Goal: Task Accomplishment & Management: Manage account settings

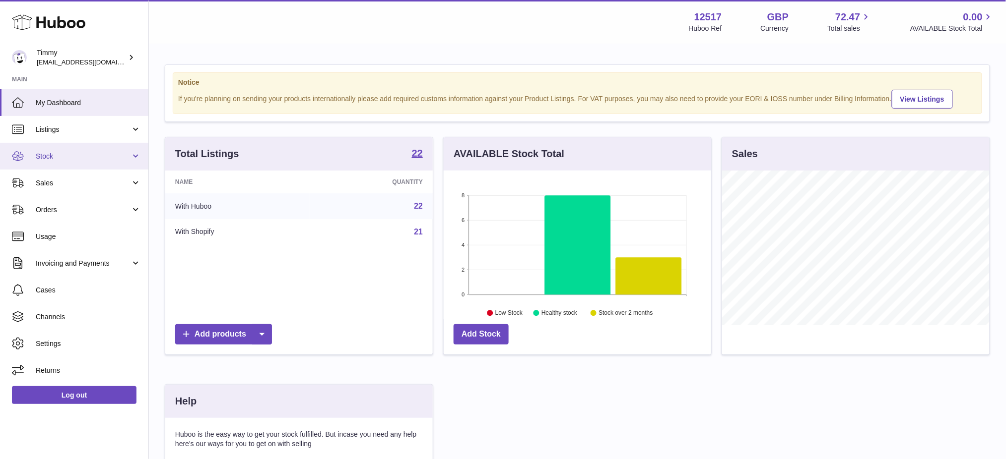
click at [52, 154] on span "Stock" at bounding box center [83, 156] width 95 height 9
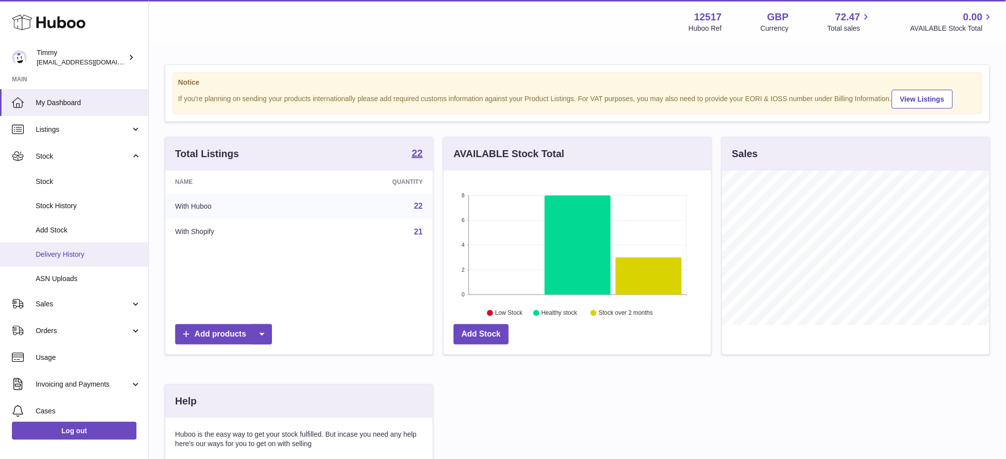
click at [58, 255] on span "Delivery History" at bounding box center [88, 254] width 105 height 9
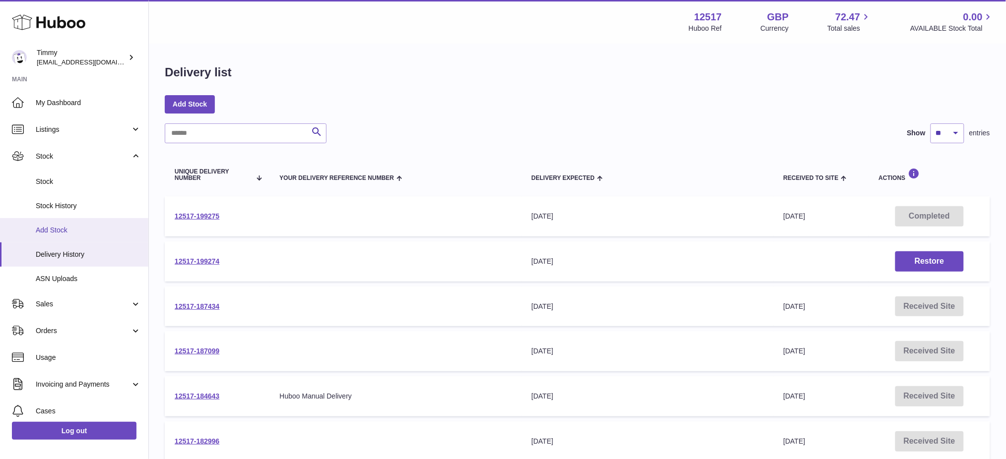
click at [75, 234] on span "Add Stock" at bounding box center [88, 230] width 105 height 9
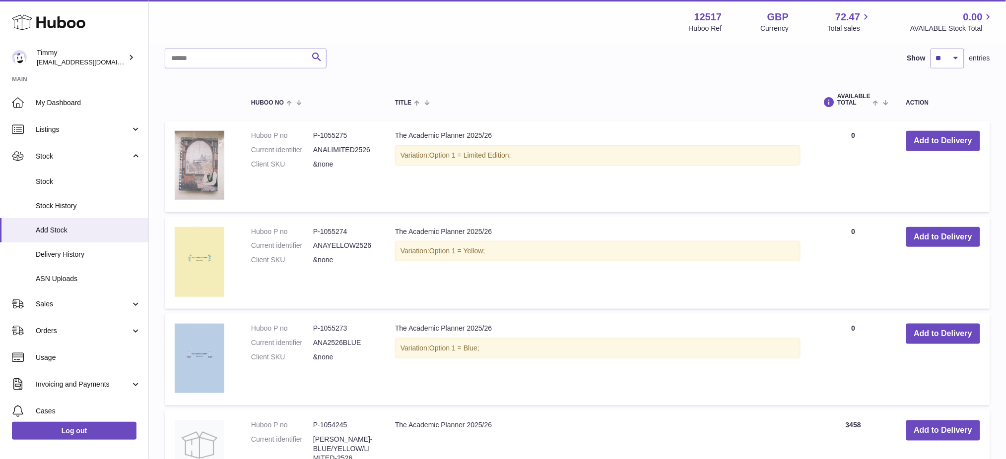
scroll to position [198, 0]
click at [928, 146] on button "Add to Delivery" at bounding box center [943, 140] width 74 height 20
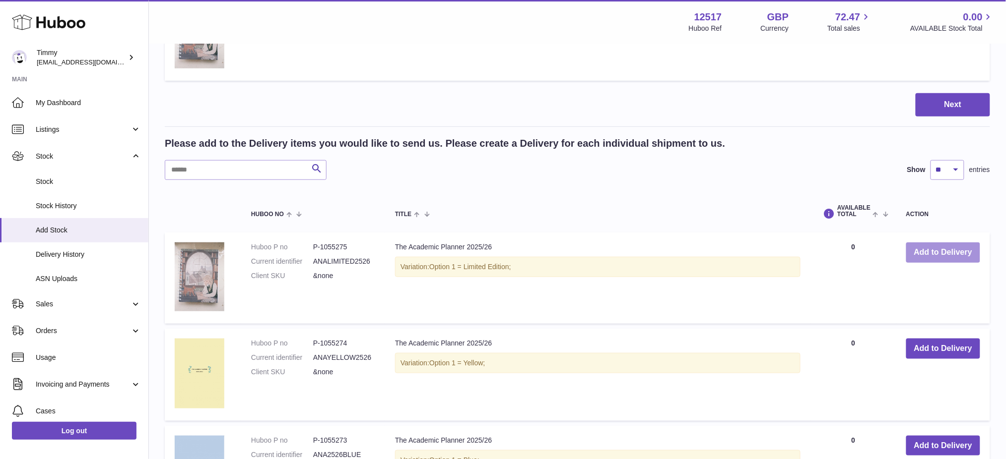
scroll to position [311, 0]
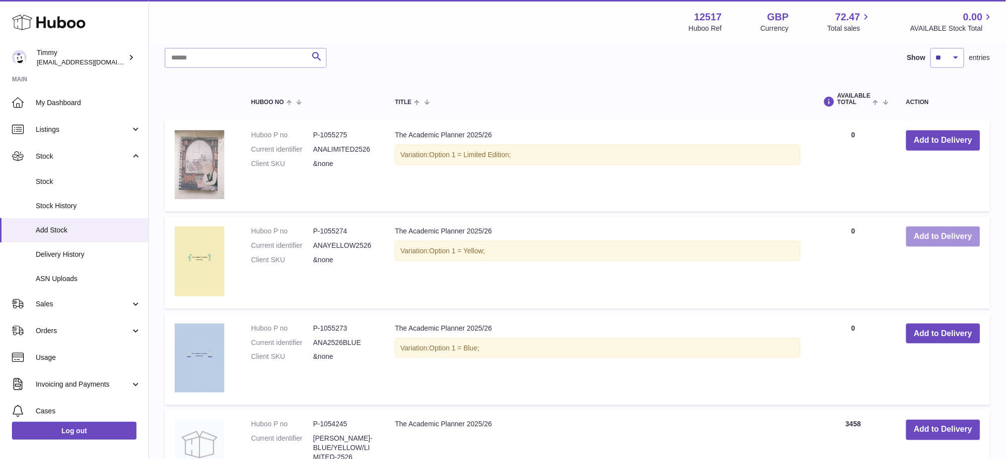
click at [932, 236] on button "Add to Delivery" at bounding box center [943, 237] width 74 height 20
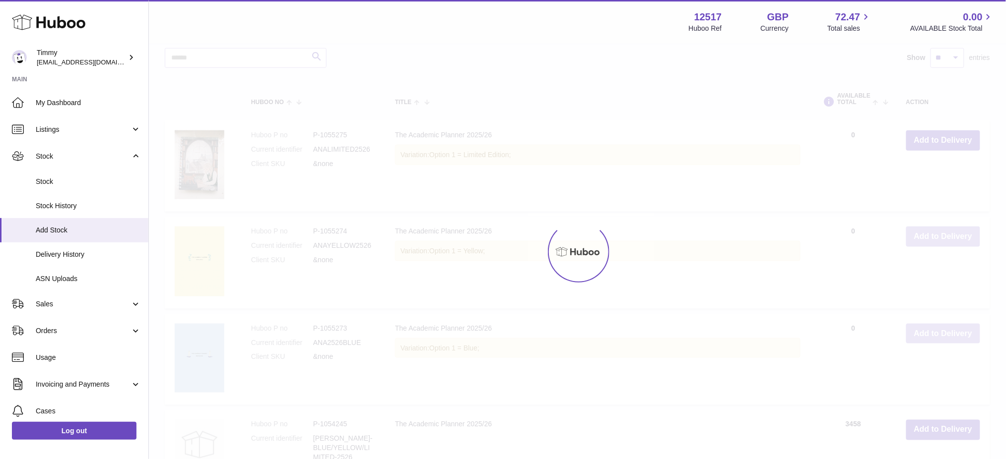
scroll to position [408, 0]
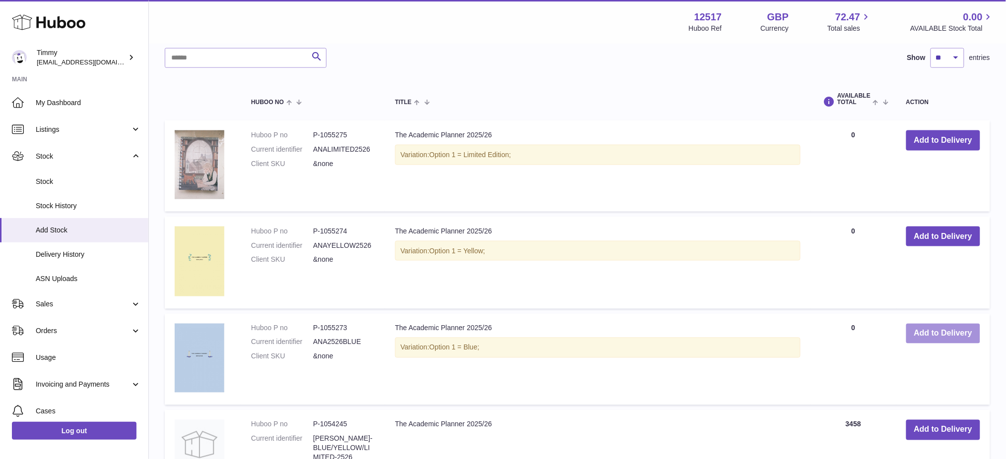
click at [942, 329] on button "Add to Delivery" at bounding box center [943, 334] width 74 height 20
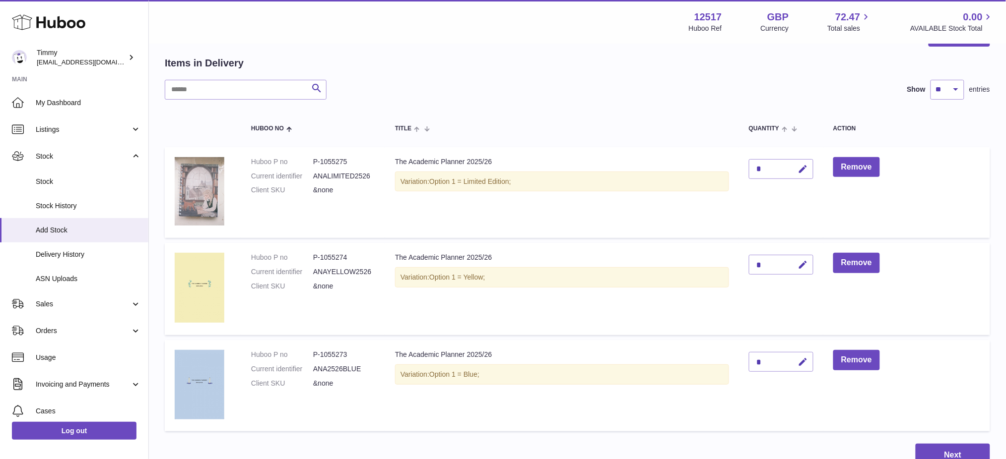
scroll to position [107, 0]
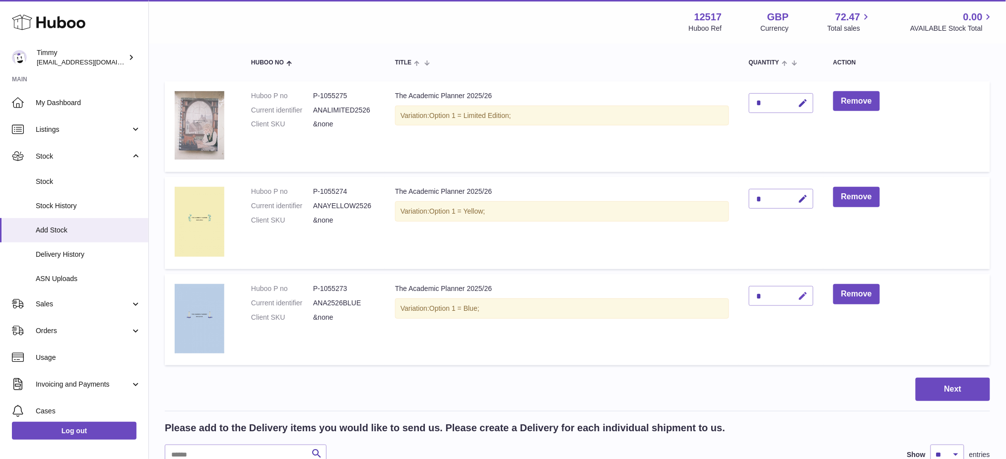
click at [808, 298] on icon "button" at bounding box center [803, 296] width 10 height 10
type input "****"
click at [811, 301] on button "submit" at bounding box center [801, 296] width 19 height 16
click at [807, 198] on icon "button" at bounding box center [803, 199] width 10 height 10
type input "****"
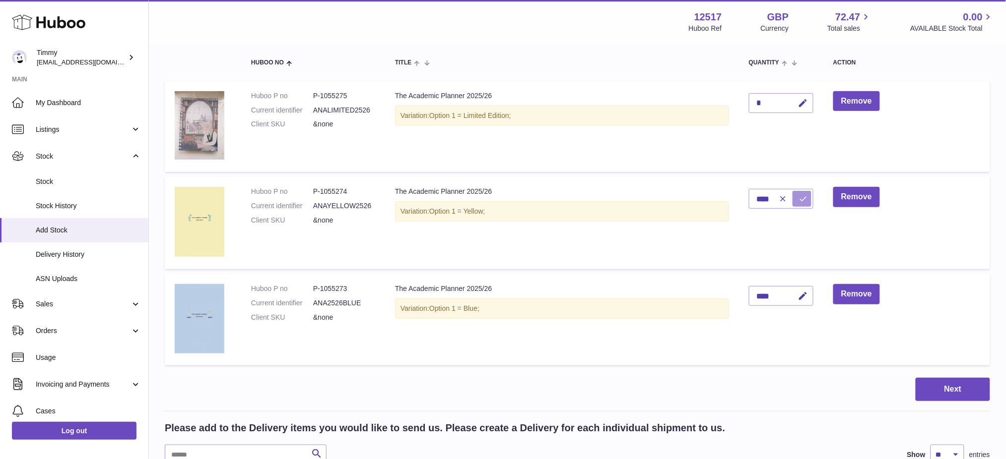
click at [803, 198] on button "submit" at bounding box center [801, 199] width 19 height 16
click at [808, 102] on icon "button" at bounding box center [803, 103] width 10 height 10
type input "***"
click at [805, 105] on icon "submit" at bounding box center [803, 103] width 9 height 9
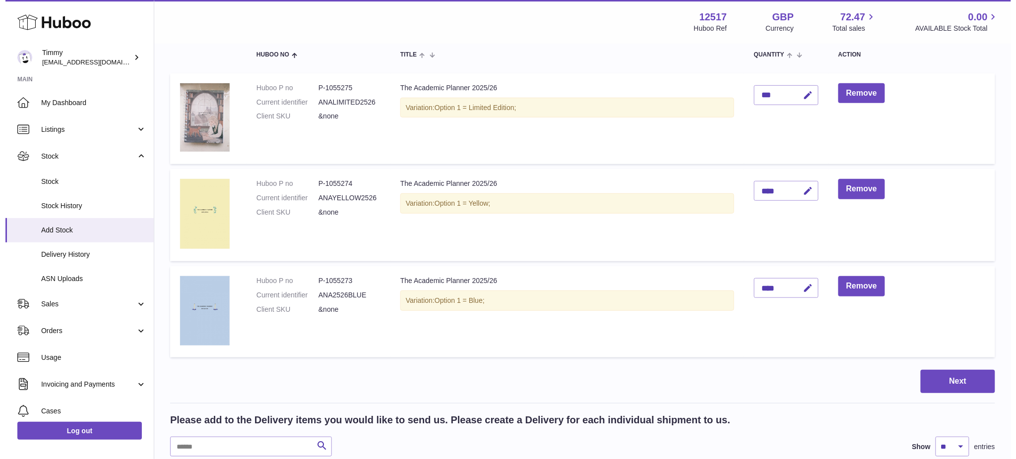
scroll to position [198, 0]
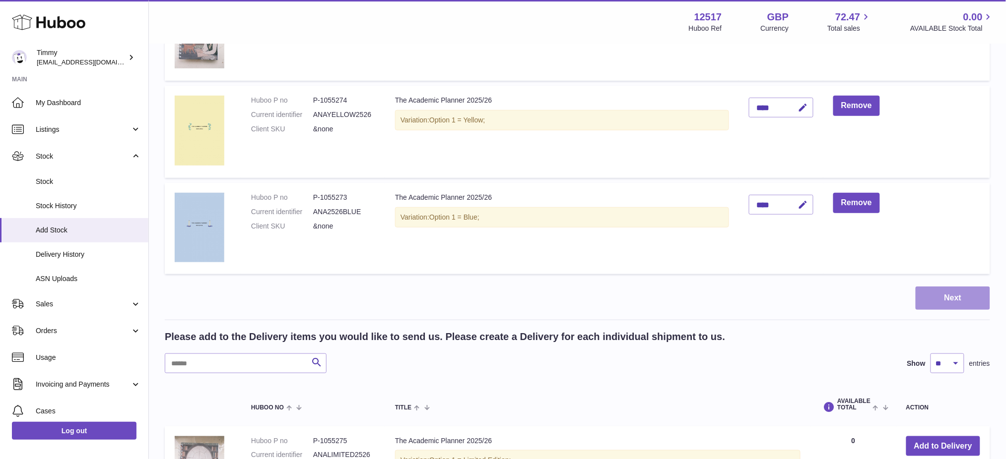
click at [942, 300] on button "Next" at bounding box center [952, 298] width 74 height 23
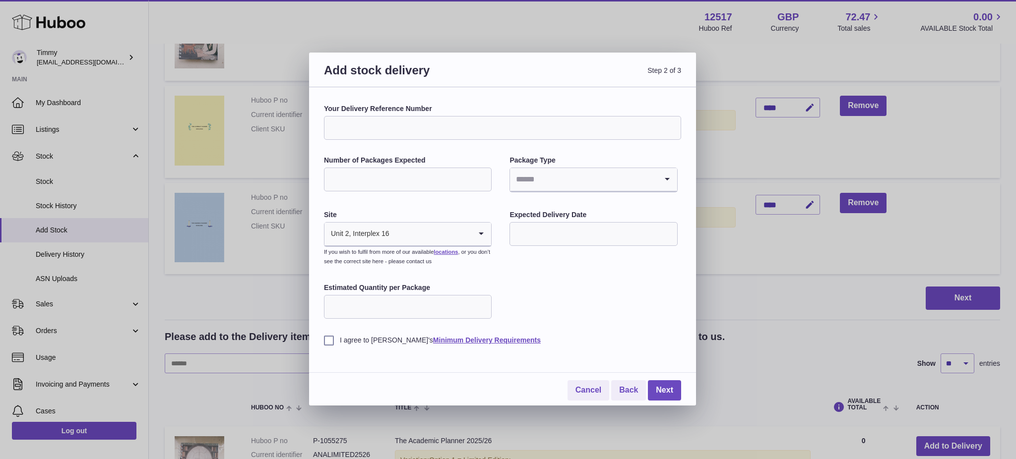
click at [371, 131] on input "Your Delivery Reference Number" at bounding box center [502, 128] width 357 height 24
paste input "******"
type input "**********"
click at [418, 183] on input "Number of Packages Expected" at bounding box center [408, 180] width 168 height 24
type input "*"
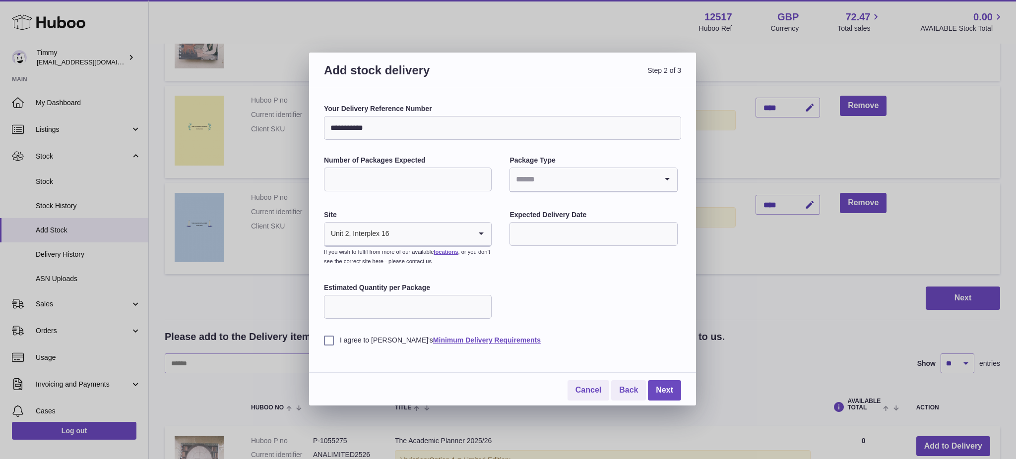
click at [549, 179] on input "Search for option" at bounding box center [583, 179] width 147 height 23
click at [557, 224] on li "Pallets" at bounding box center [594, 226] width 166 height 20
click at [519, 238] on input "text" at bounding box center [594, 234] width 168 height 24
click at [606, 358] on span "22" at bounding box center [605, 356] width 18 height 18
type input "**********"
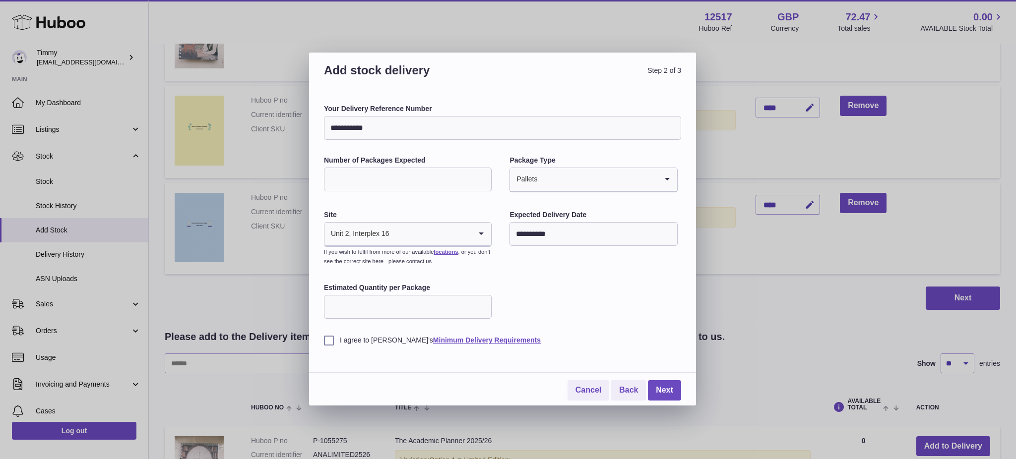
click at [380, 311] on input "Estimated Quantity per Package" at bounding box center [408, 307] width 168 height 24
type input "*"
click at [325, 340] on label "I agree to Huboo's Minimum Delivery Requirements" at bounding box center [502, 340] width 357 height 9
click at [659, 386] on link "Next" at bounding box center [664, 391] width 33 height 20
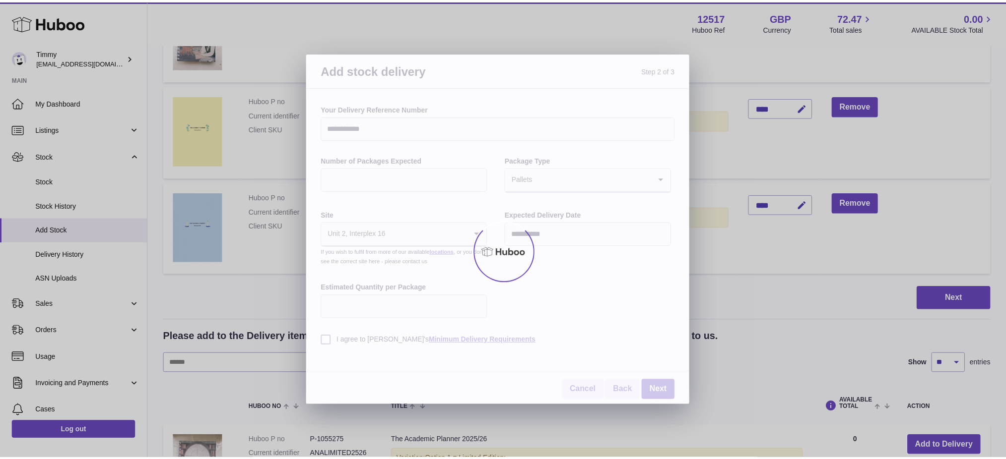
scroll to position [166, 0]
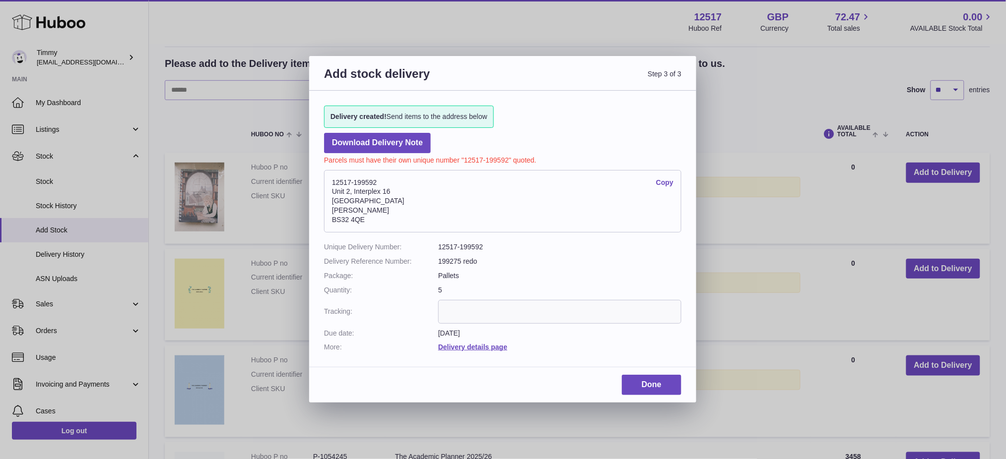
drag, startPoint x: 119, startPoint y: 8, endPoint x: 358, endPoint y: 242, distance: 334.0
click at [342, 230] on address "12517-199592 Copy Unit 2, Interplex 16 Ash Ridge Road Bradley Stoke BS32 4QE" at bounding box center [502, 201] width 357 height 63
click at [553, 30] on div "Add stock delivery Step 3 of 3 Delivery created! Send items to the address belo…" at bounding box center [503, 229] width 1006 height 459
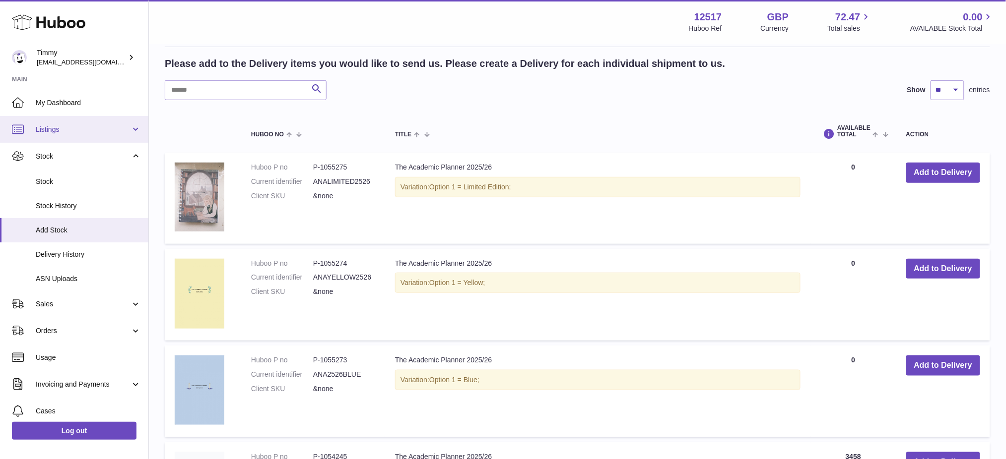
click at [65, 132] on span "Listings" at bounding box center [83, 129] width 95 height 9
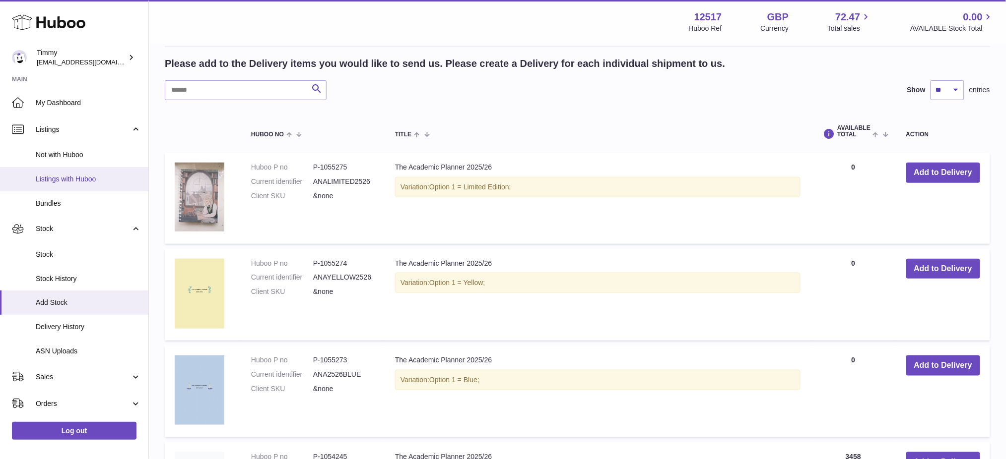
click at [66, 176] on span "Listings with Huboo" at bounding box center [88, 179] width 105 height 9
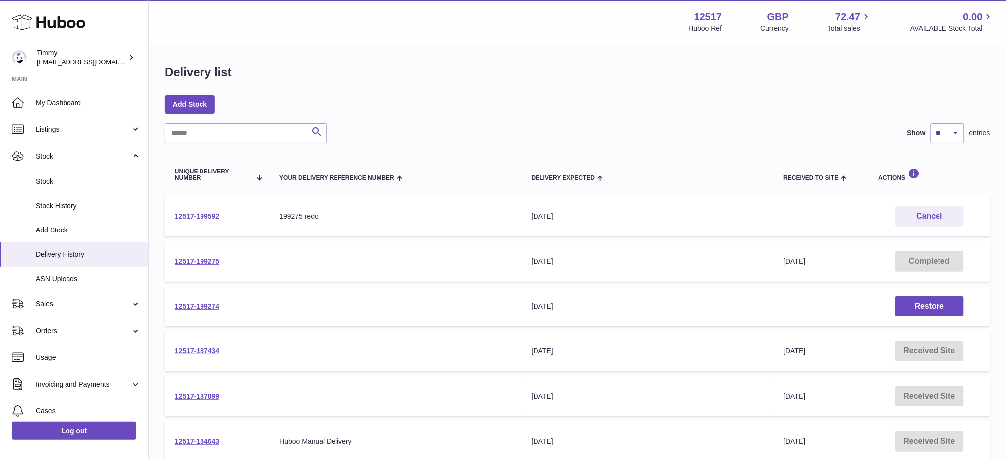
click at [194, 212] on link "12517-199592" at bounding box center [197, 216] width 45 height 8
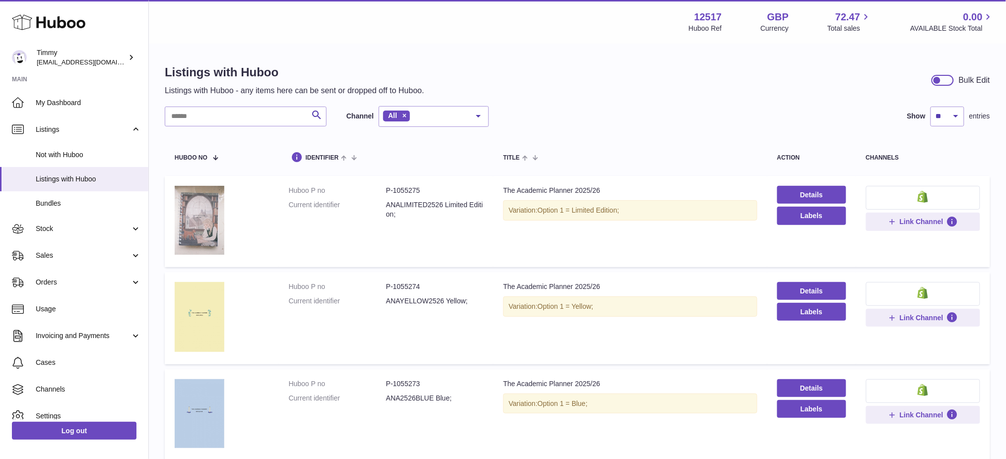
click at [894, 193] on button at bounding box center [923, 198] width 114 height 24
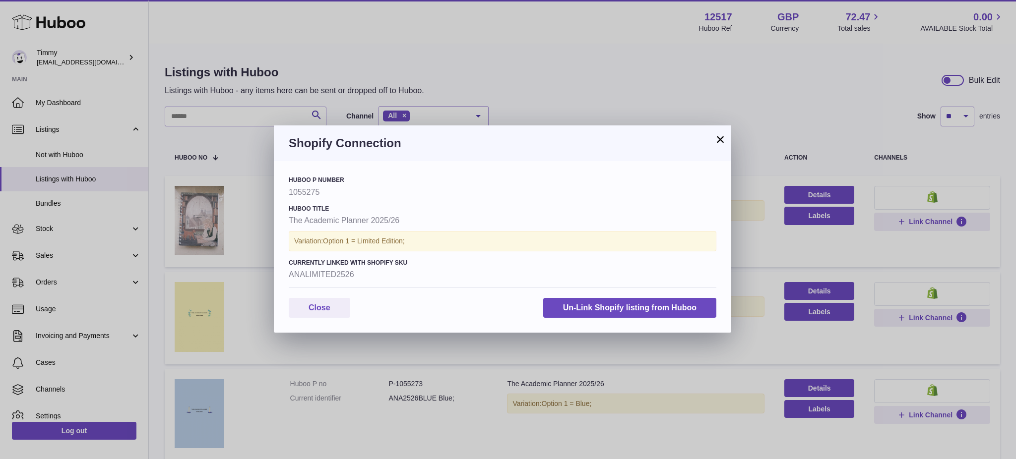
click at [721, 140] on button "×" at bounding box center [721, 139] width 12 height 12
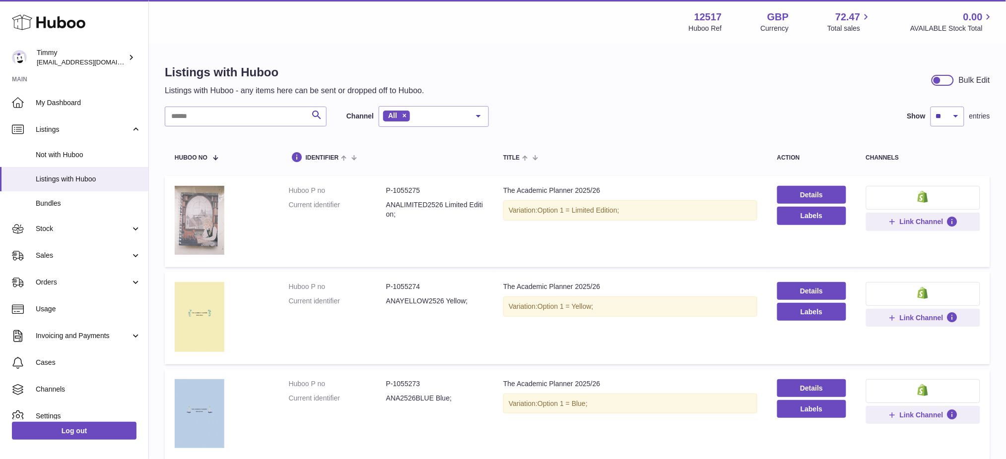
click at [904, 195] on button at bounding box center [923, 198] width 114 height 24
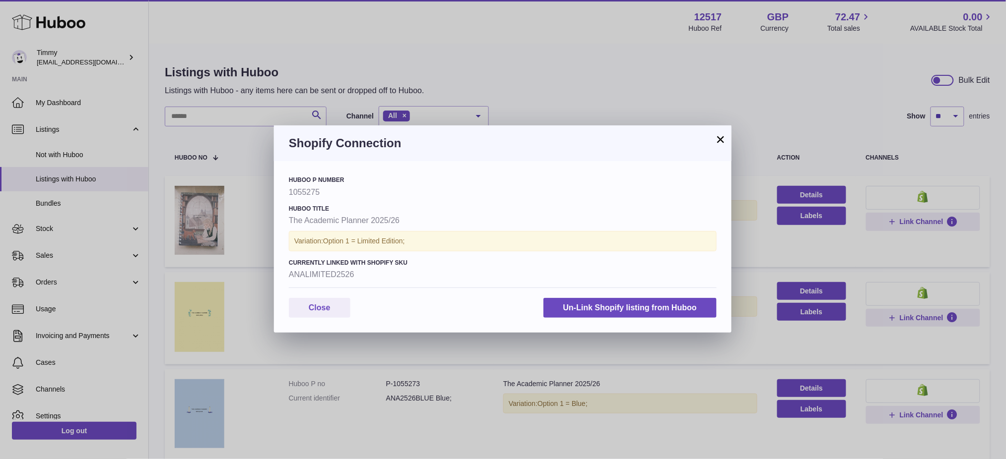
click at [709, 50] on div "× Shopify Connection Huboo P number 1055275 Huboo Title The Academic Planner 20…" at bounding box center [503, 229] width 1006 height 459
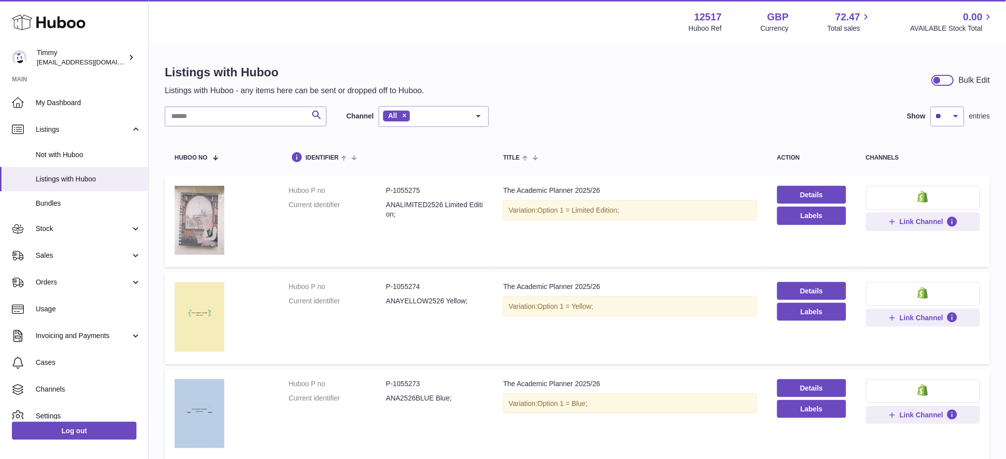
click at [892, 297] on button at bounding box center [923, 294] width 114 height 24
click at [759, 106] on div "× Shopify Connection Huboo P number 1055274 Huboo Title The Academic Planner 20…" at bounding box center [503, 229] width 1006 height 459
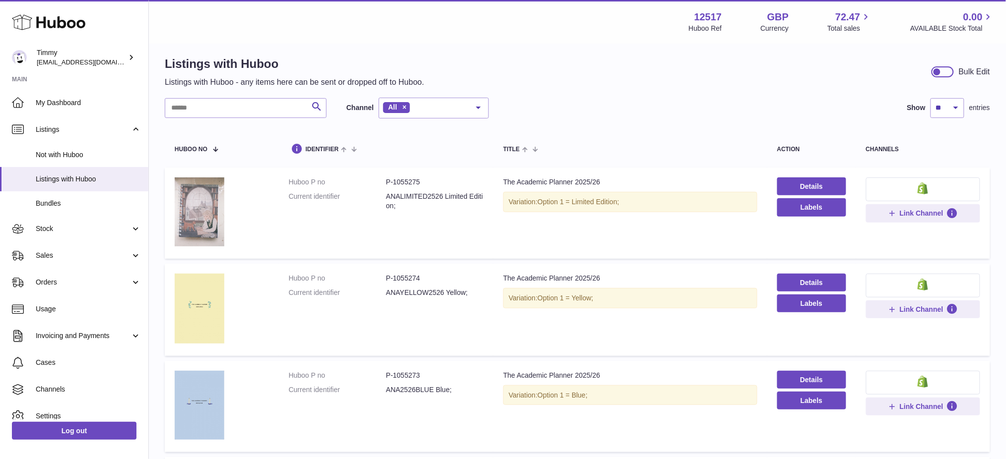
scroll to position [132, 0]
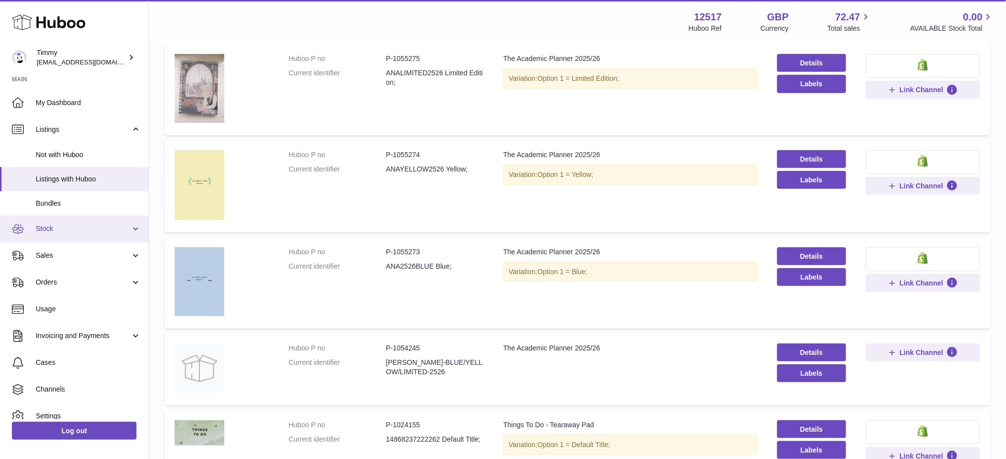
drag, startPoint x: 54, startPoint y: 228, endPoint x: 59, endPoint y: 234, distance: 7.4
click at [54, 228] on span "Stock" at bounding box center [83, 228] width 95 height 9
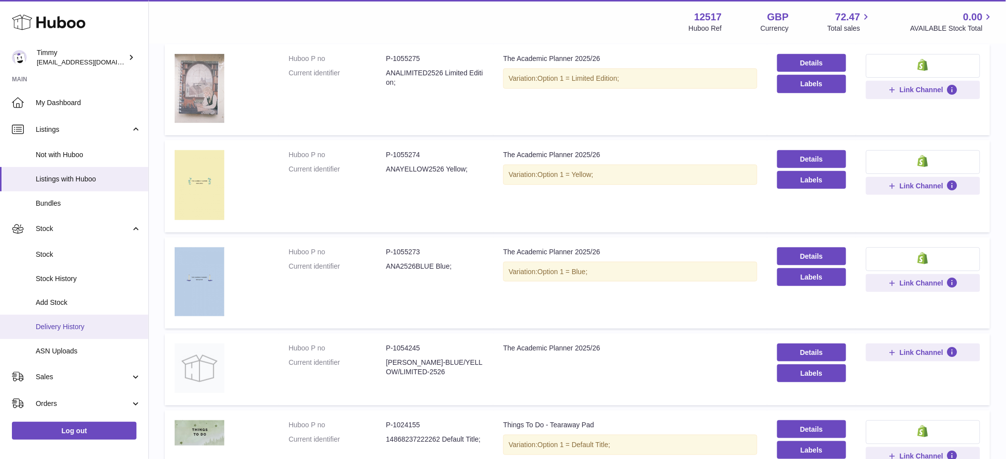
click at [72, 330] on span "Delivery History" at bounding box center [88, 327] width 105 height 9
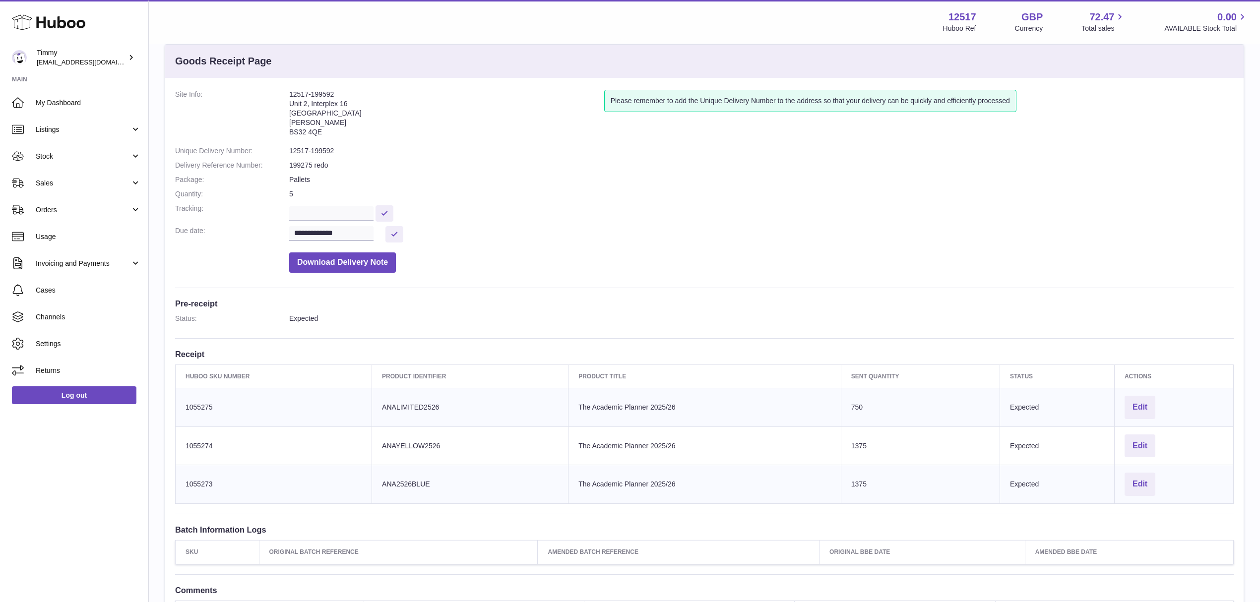
scroll to position [0, 0]
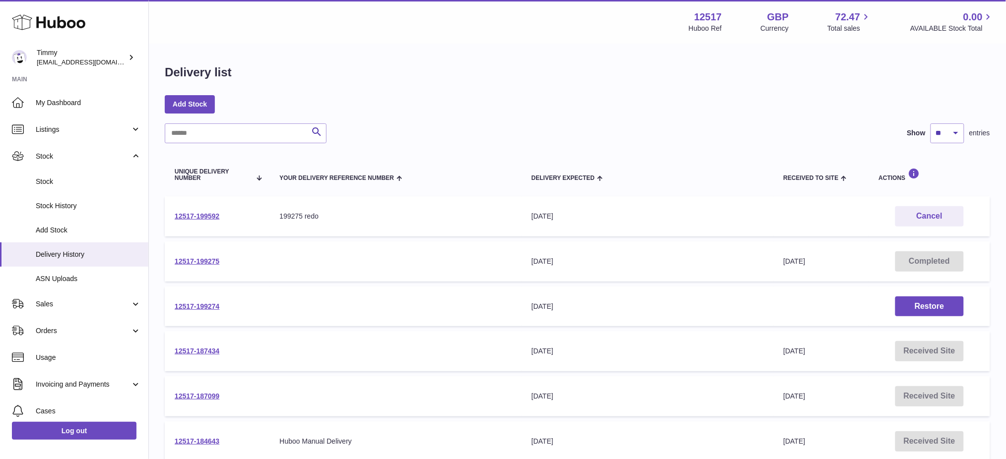
drag, startPoint x: 235, startPoint y: 219, endPoint x: 172, endPoint y: 220, distance: 63.0
click at [172, 220] on td "12517-199592" at bounding box center [217, 216] width 105 height 40
copy link "12517-199592"
